Goal: Task Accomplishment & Management: Manage account settings

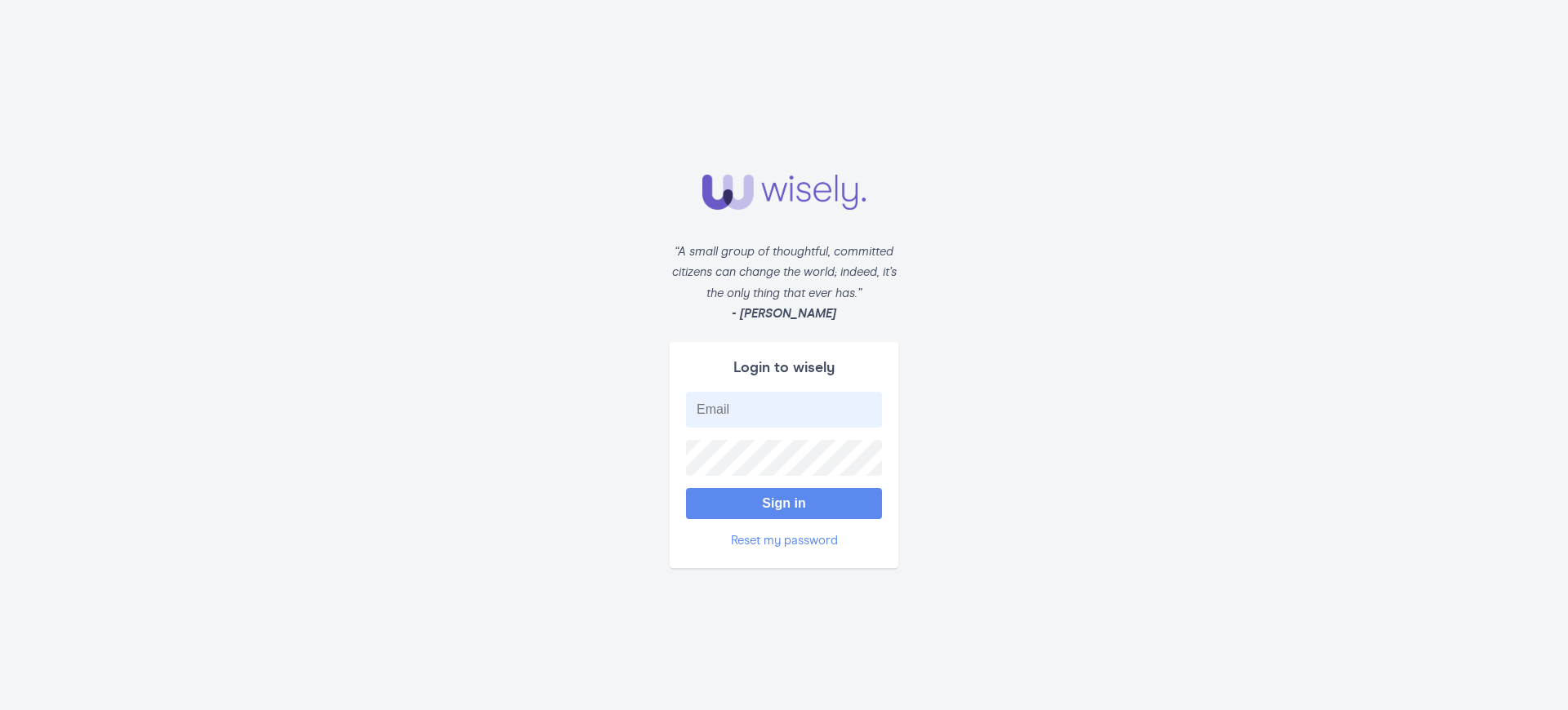
click at [784, 495] on button "Sign in" at bounding box center [783, 504] width 196 height 31
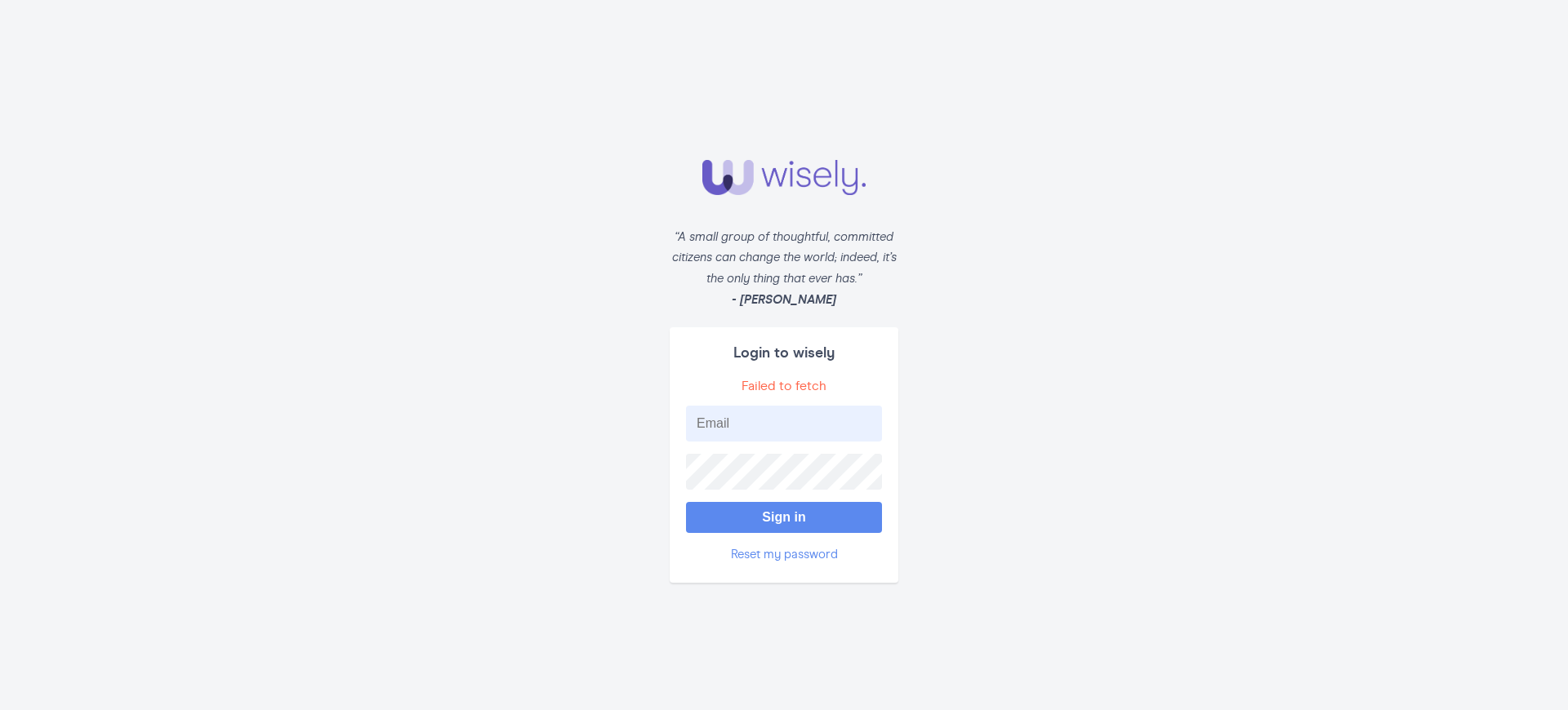
click at [784, 510] on button "Sign in" at bounding box center [783, 518] width 196 height 31
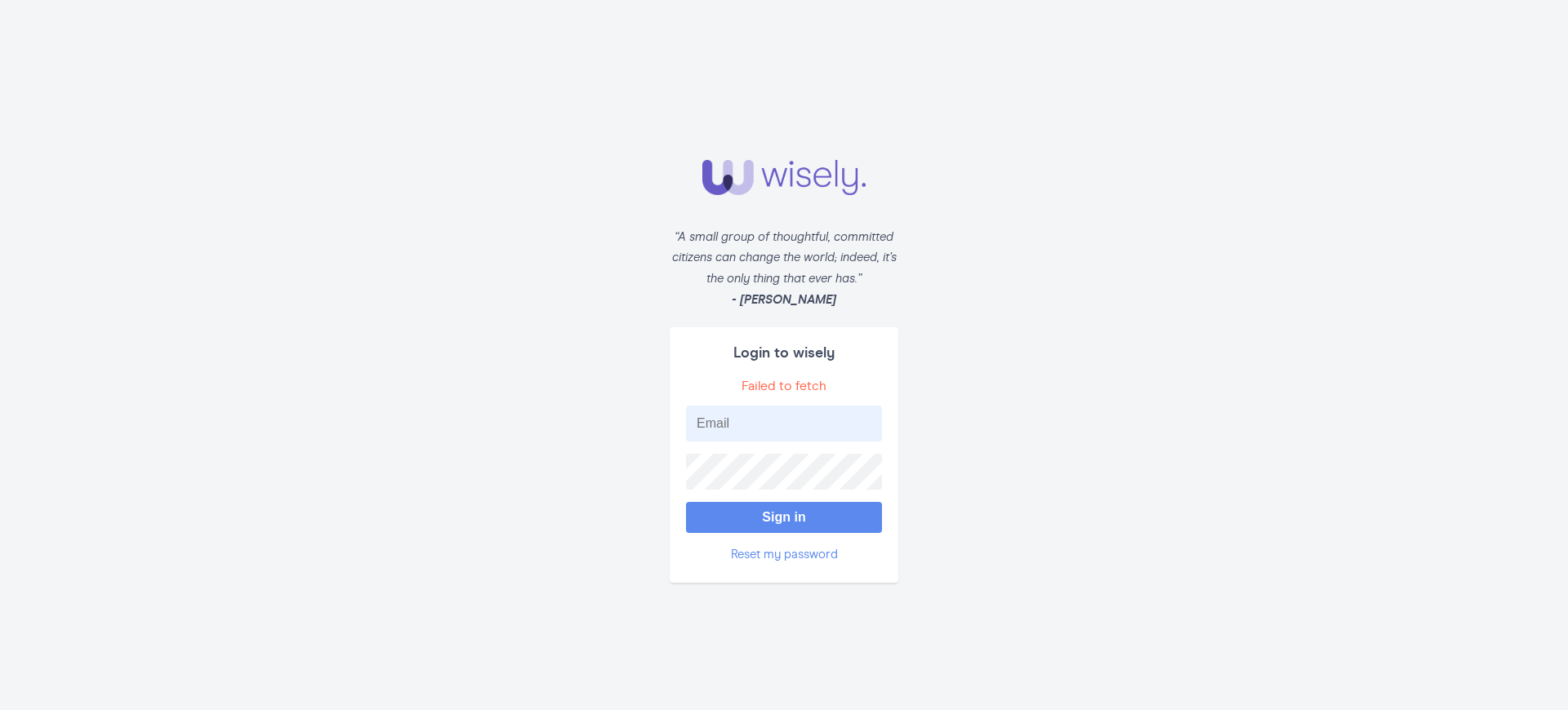
click at [784, 510] on button "Sign in" at bounding box center [783, 518] width 196 height 31
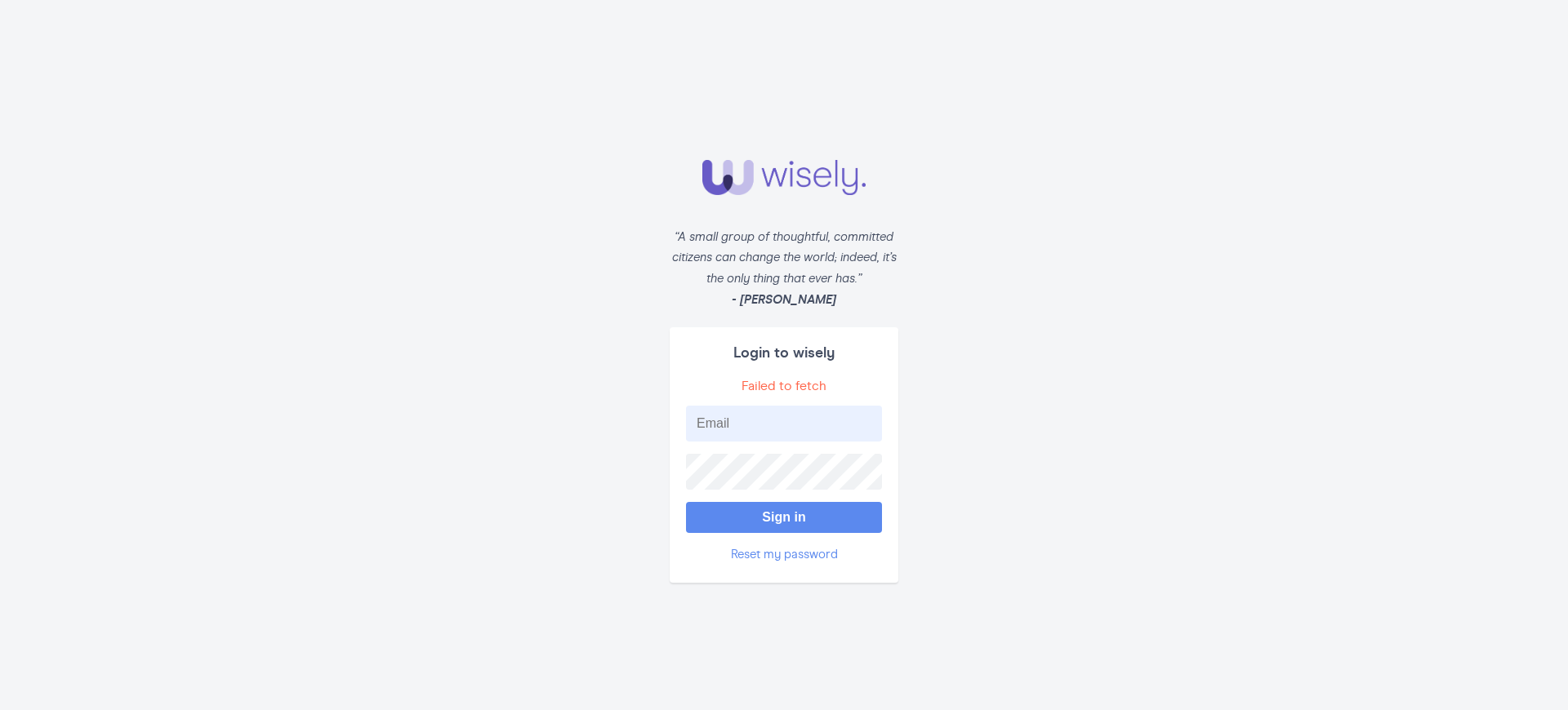
click at [784, 510] on button "Sign in" at bounding box center [783, 518] width 196 height 31
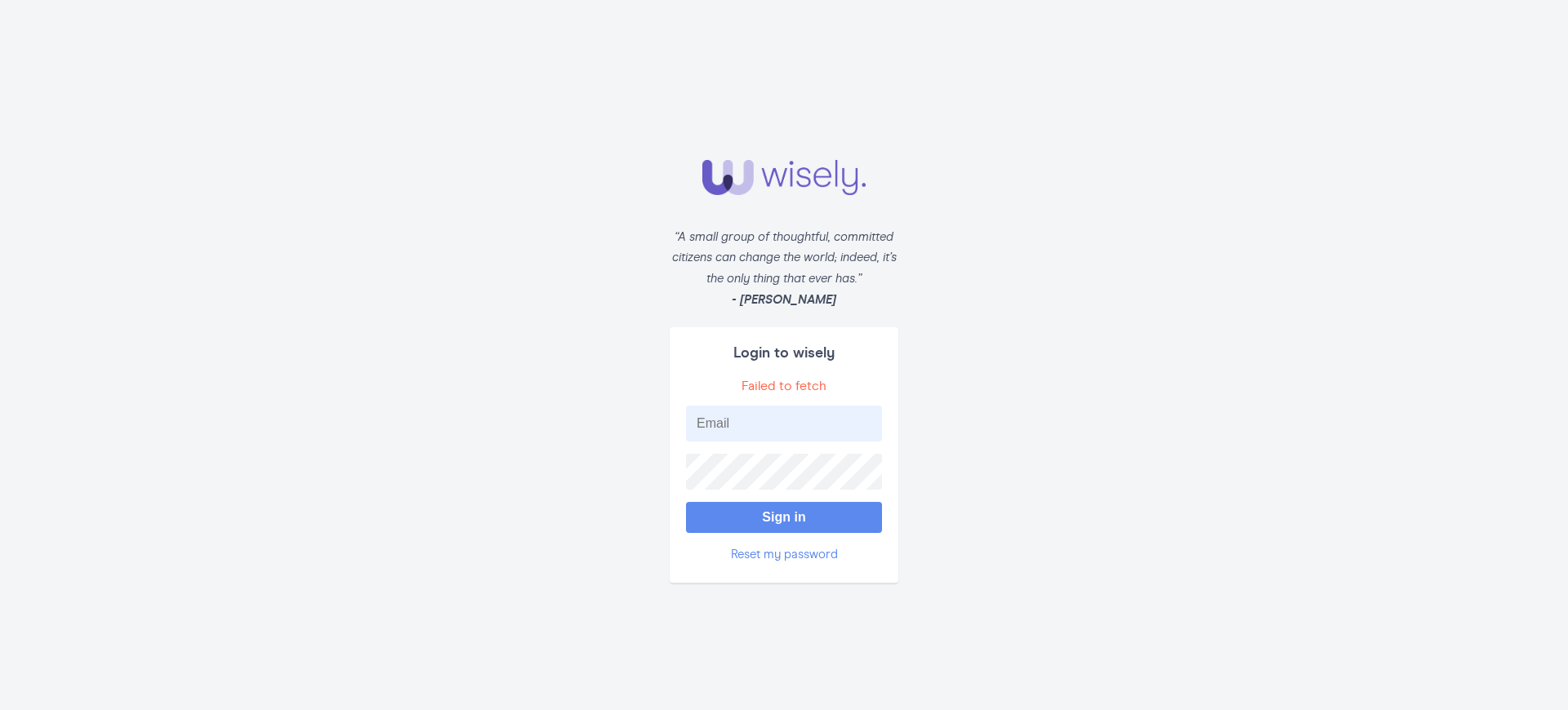
click at [784, 510] on button "Sign in" at bounding box center [783, 518] width 196 height 31
